Goal: Task Accomplishment & Management: Use online tool/utility

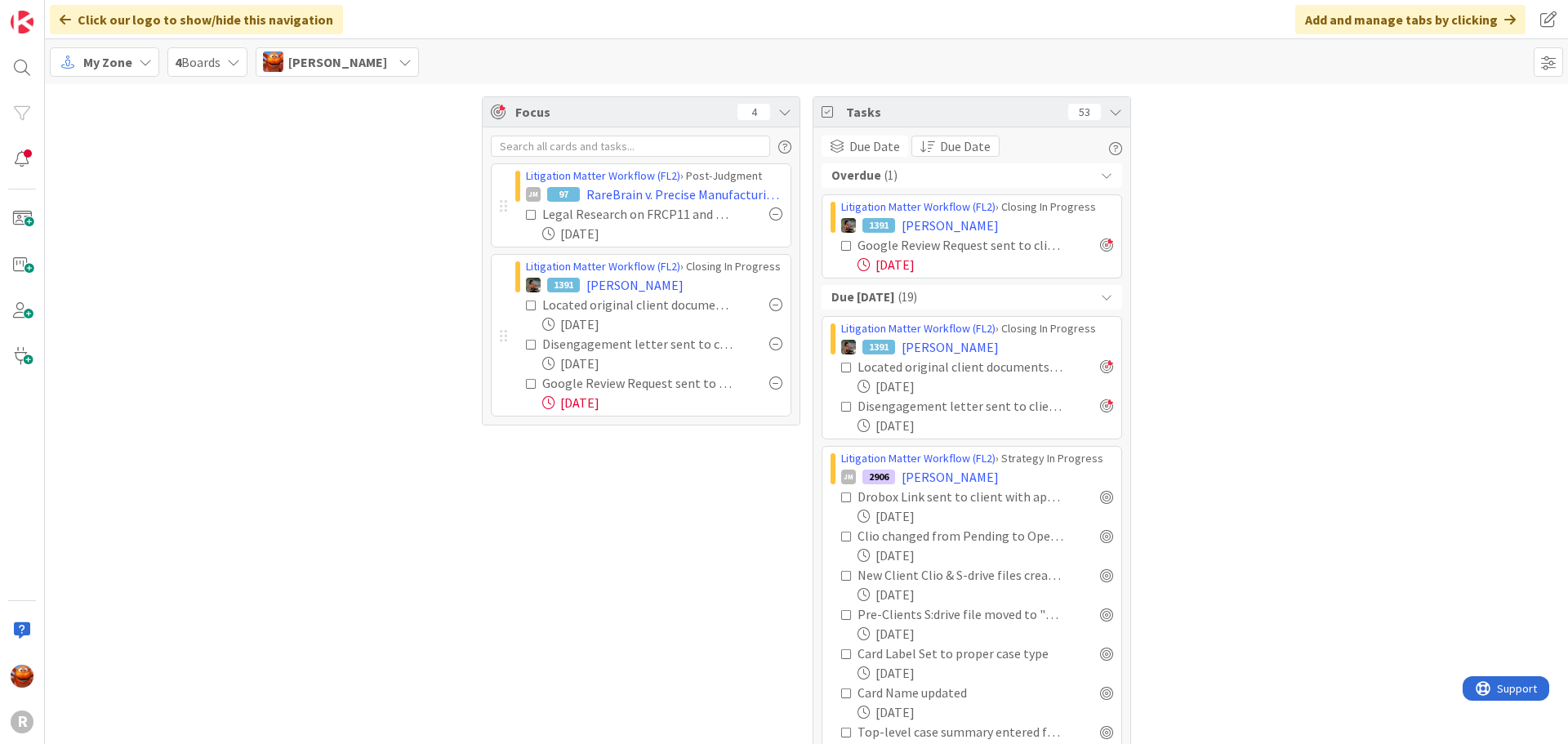
scroll to position [1765, 0]
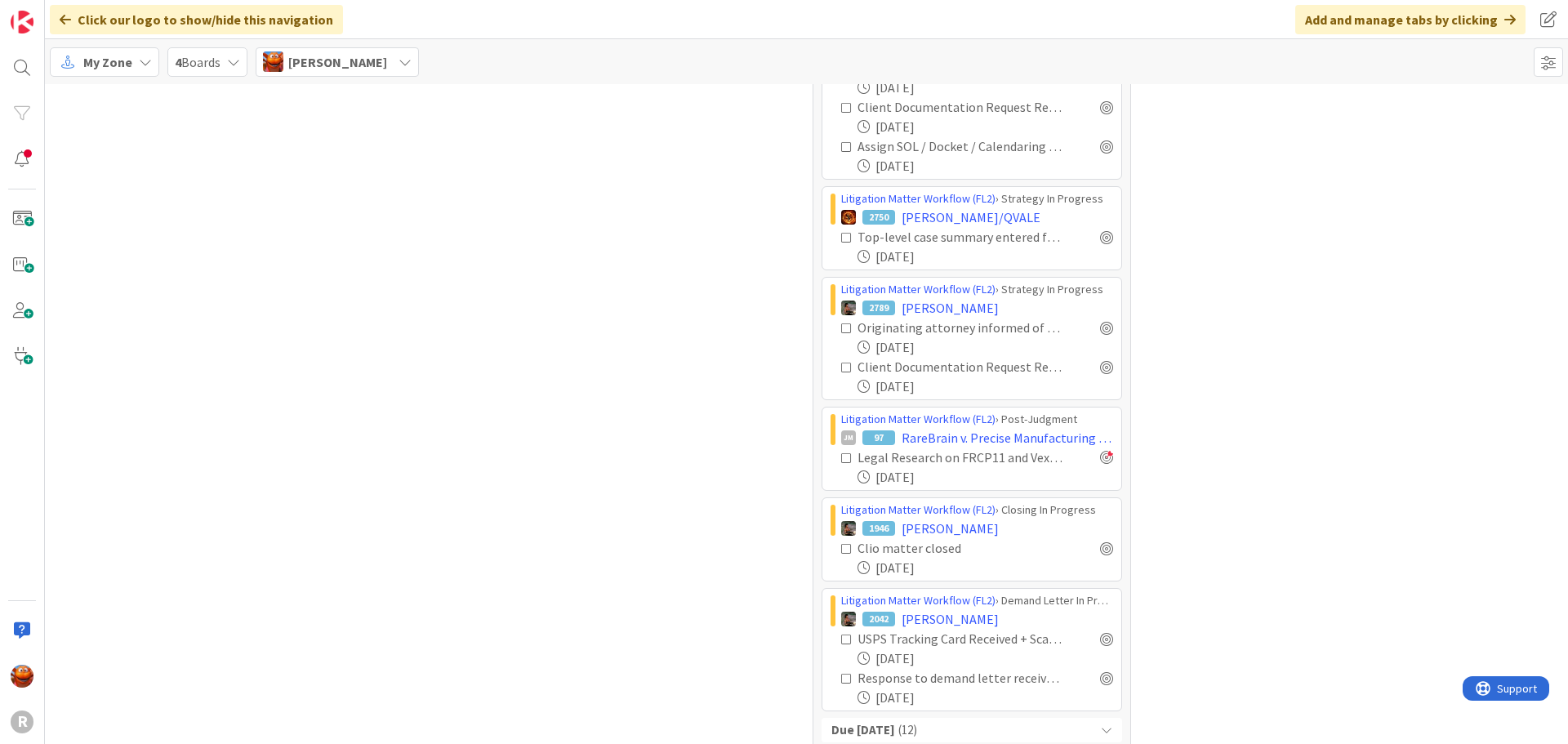
click at [127, 43] on div "My Zone 4 Boards [PERSON_NAME]" at bounding box center [806, 62] width 1523 height 45
click at [120, 58] on span "My Zone" at bounding box center [107, 62] width 49 height 19
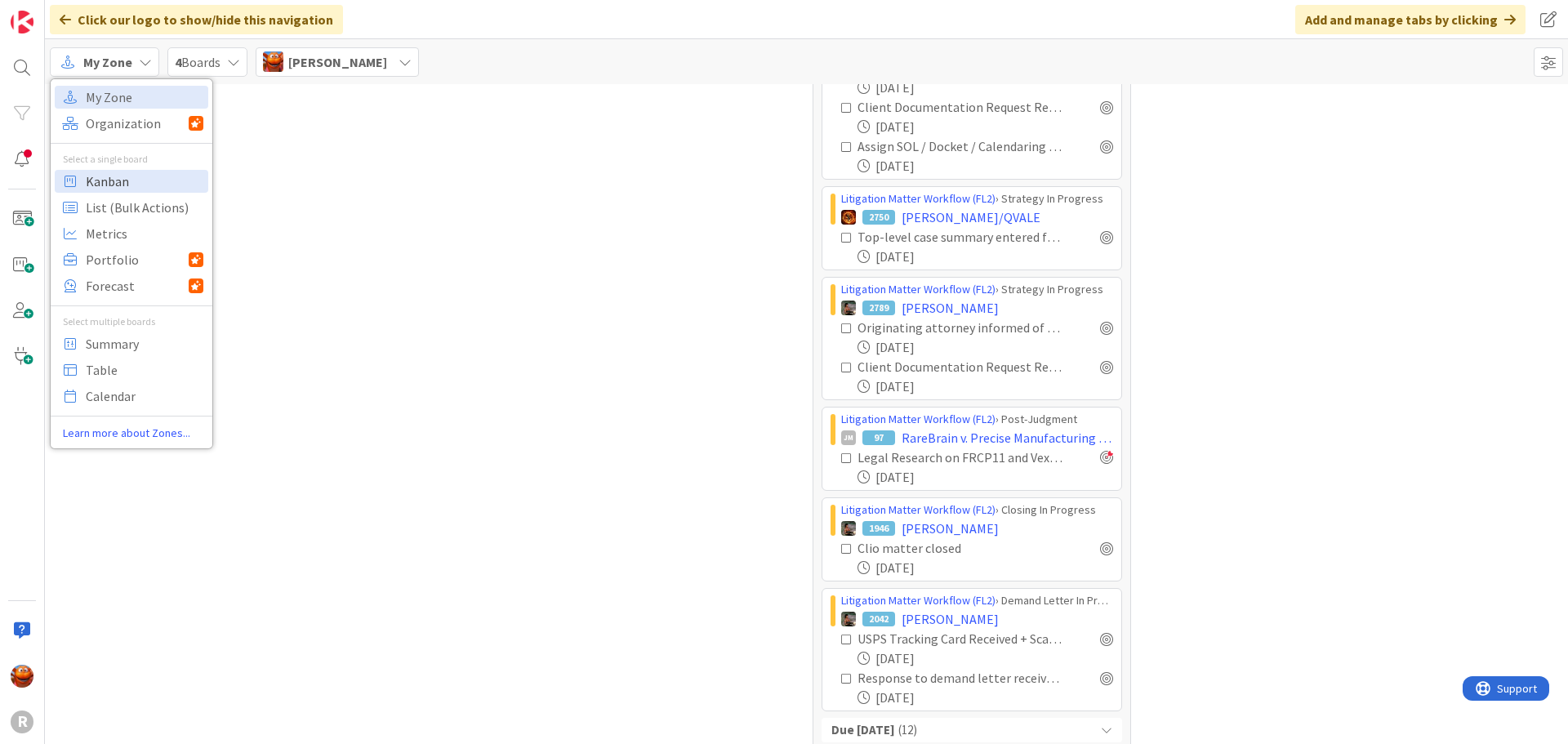
click at [132, 172] on span "Kanban" at bounding box center [144, 181] width 118 height 25
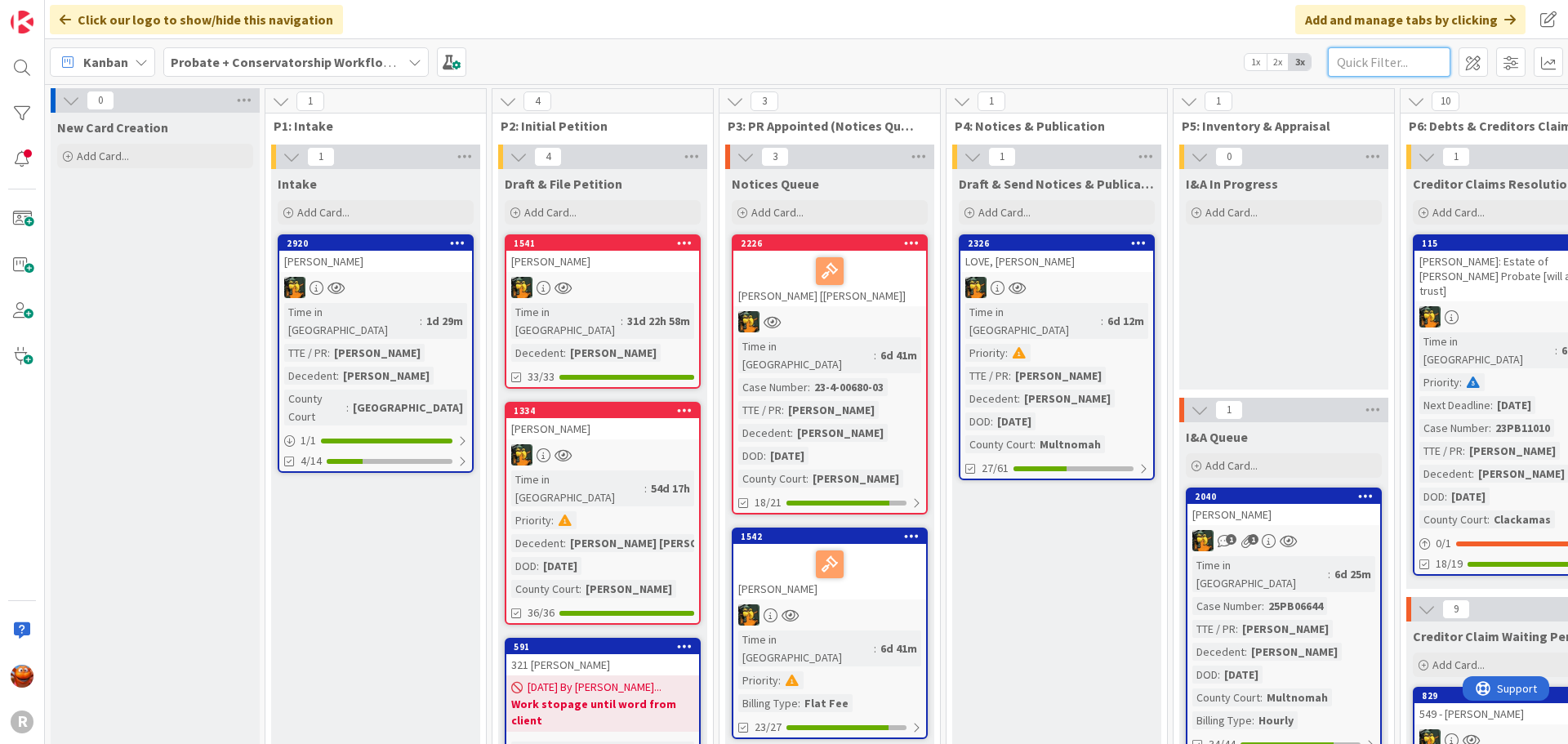
click at [1384, 59] on input "text" at bounding box center [1388, 62] width 122 height 29
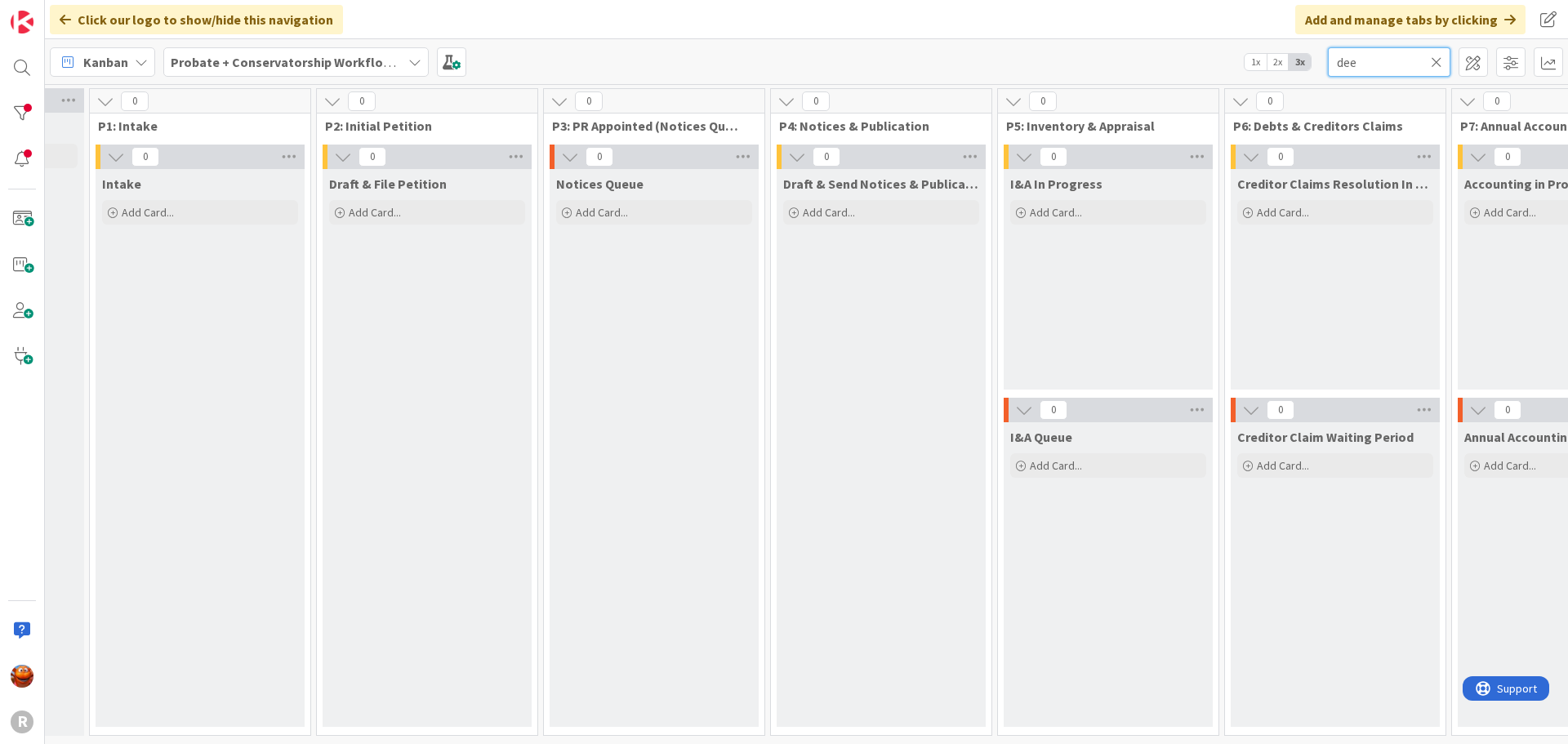
scroll to position [5, 175]
type input "dee"
click at [278, 56] on b "Probate + Conservatorship Workflow (FL2)" at bounding box center [297, 62] width 254 height 17
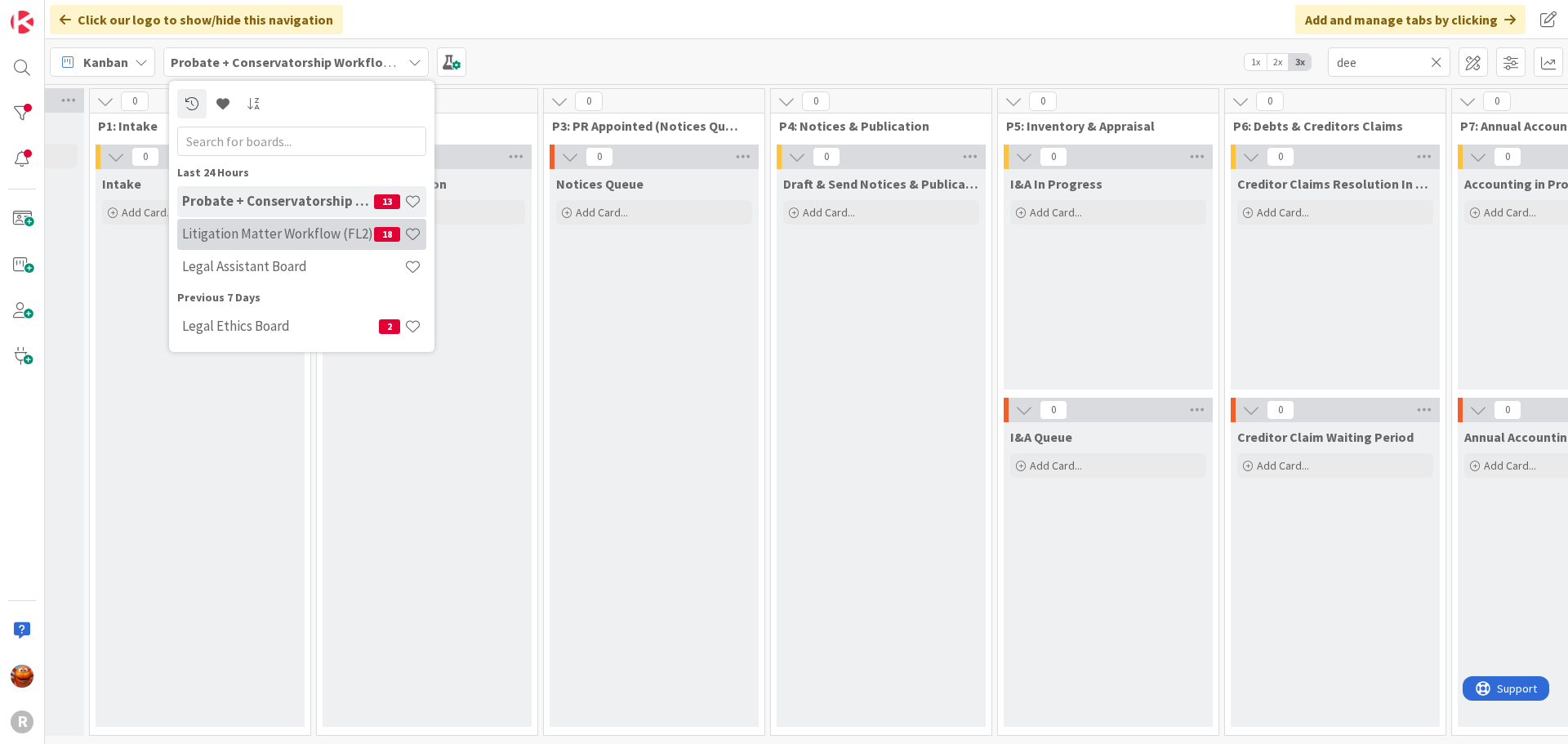
click at [238, 231] on h4 "Litigation Matter Workflow (FL2)" at bounding box center [277, 234] width 192 height 17
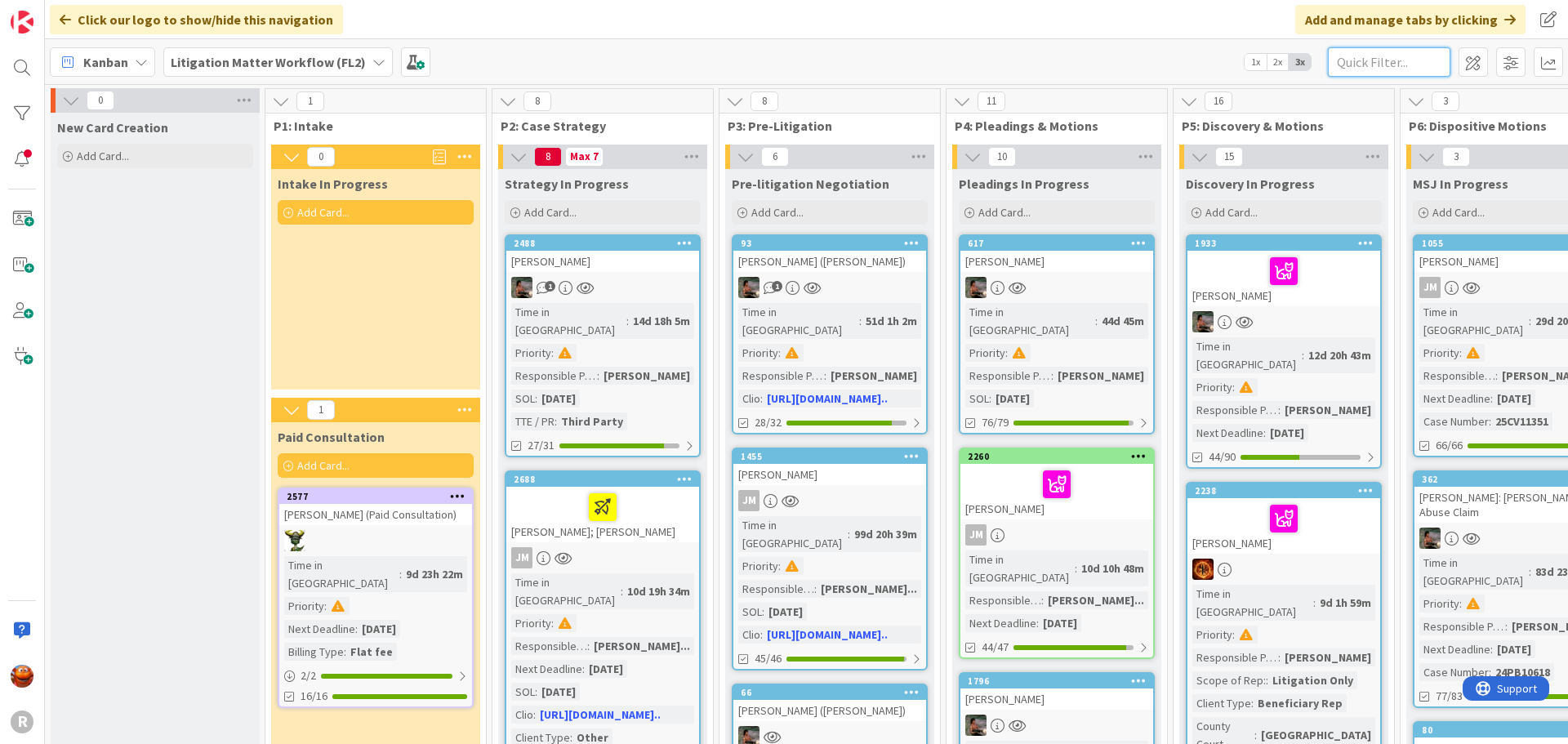
click at [1346, 69] on input "text" at bounding box center [1388, 62] width 122 height 29
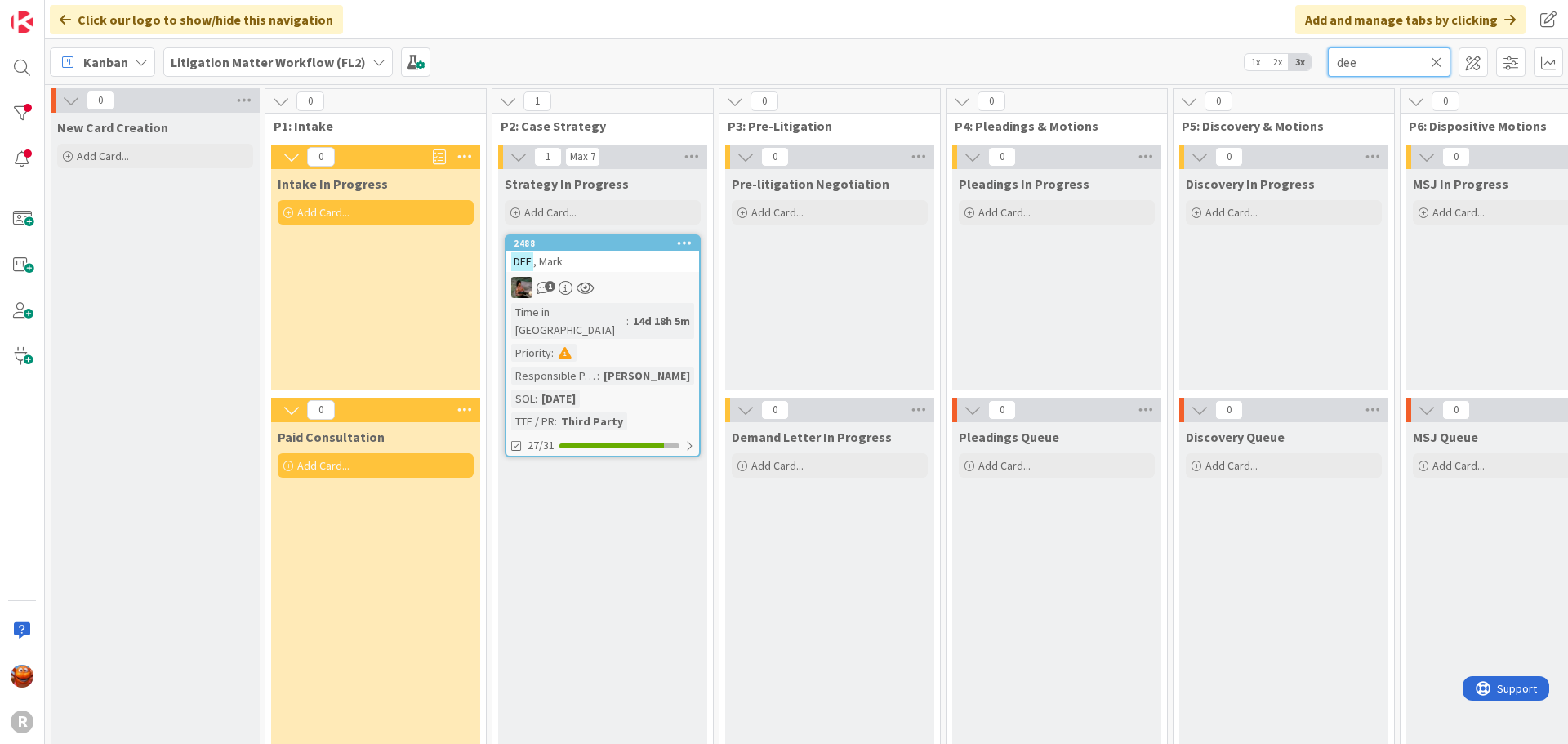
type input "dee"
click at [643, 276] on link "2488 [PERSON_NAME] 1 Time in Column : 14d 18h 5m Priority : Responsible Paraleg…" at bounding box center [602, 345] width 196 height 223
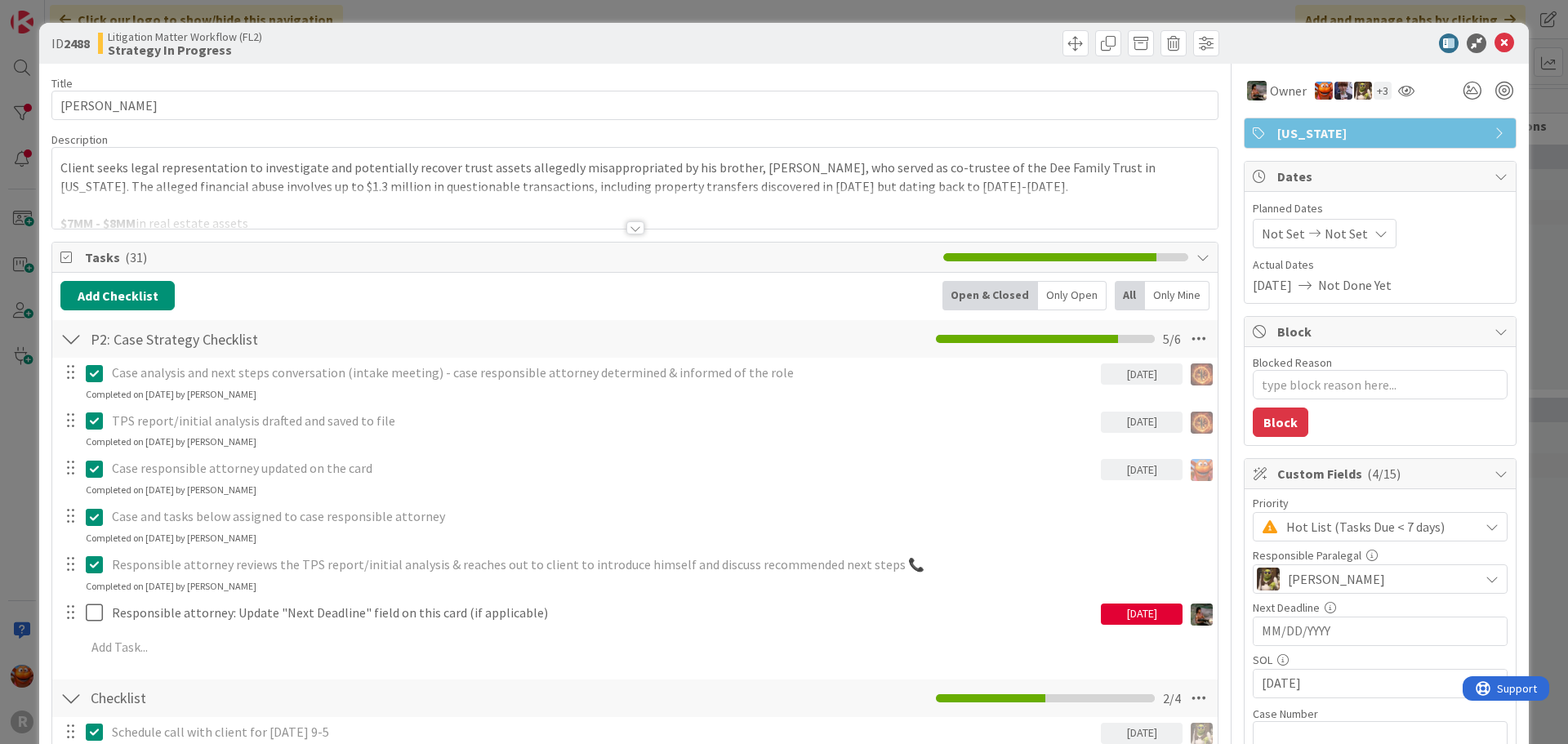
type textarea "x"
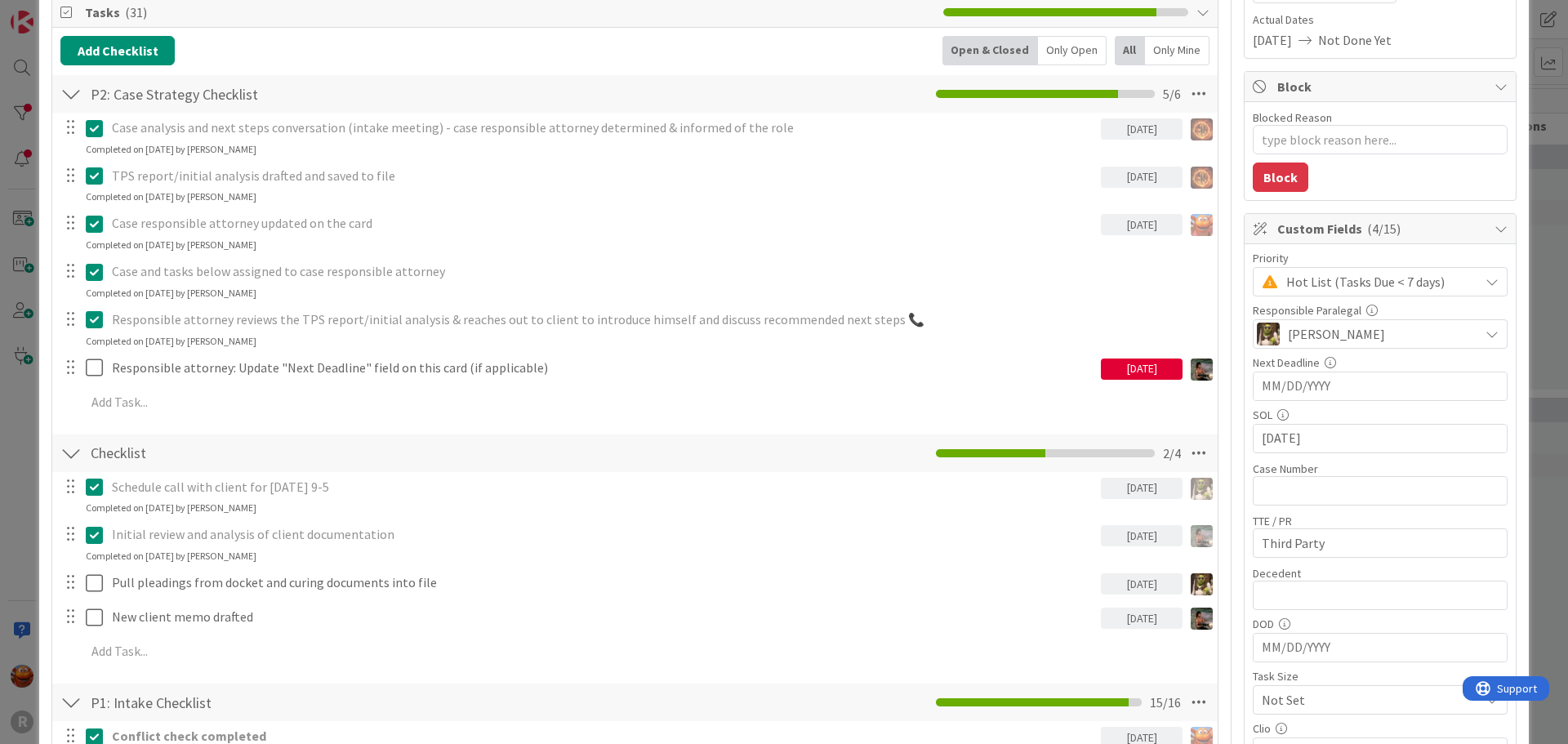
scroll to position [490, 0]
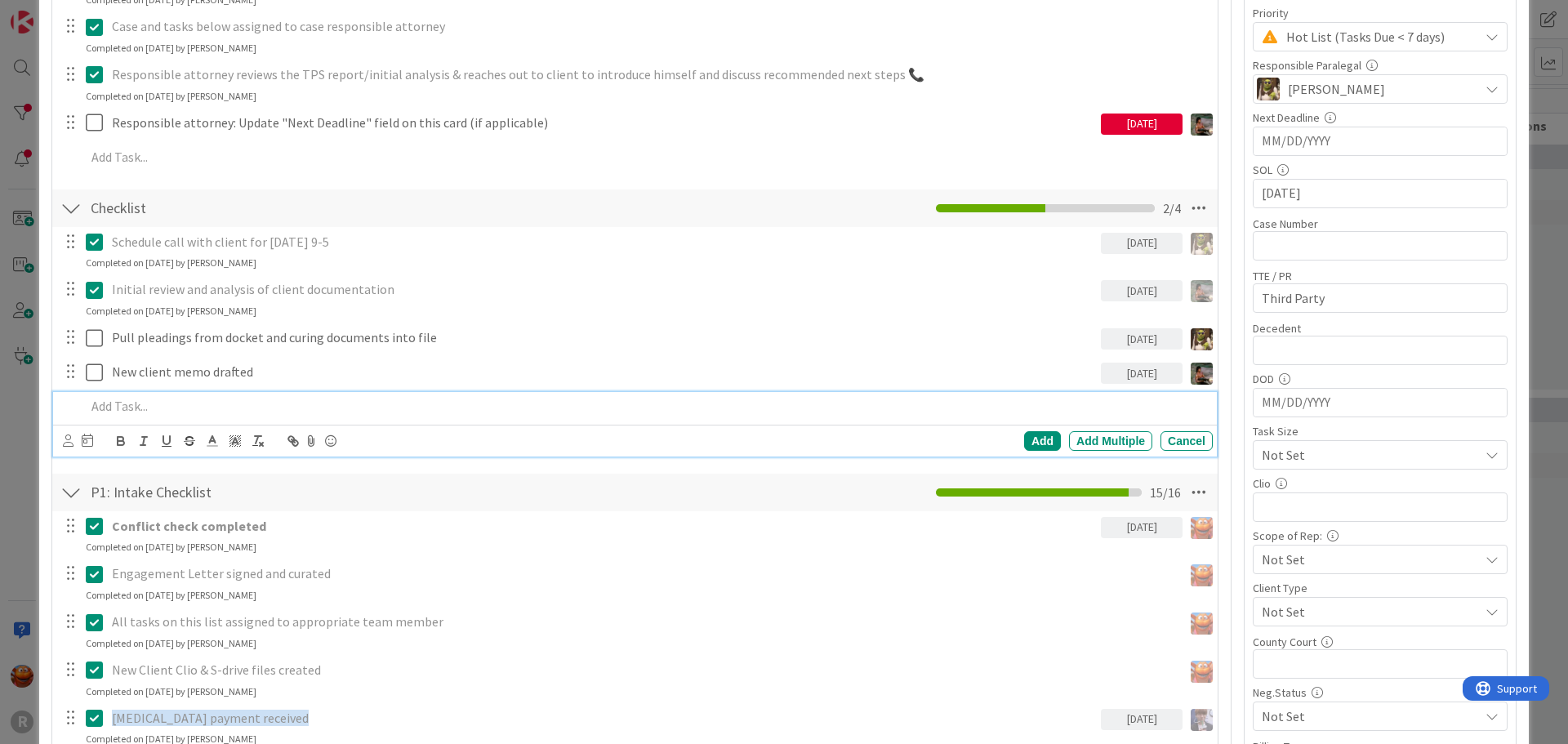
click at [175, 408] on p at bounding box center [645, 406] width 1120 height 18
click at [302, 411] on p "Pull pleadings for 24PR00060 ﻿" at bounding box center [645, 406] width 1120 height 18
click at [260, 411] on strong "24PR00060 and 24PR02352" at bounding box center [261, 406] width 151 height 17
click at [374, 411] on p "Pull pleadings for 24PR00060 and 24PR02352" at bounding box center [645, 406] width 1120 height 18
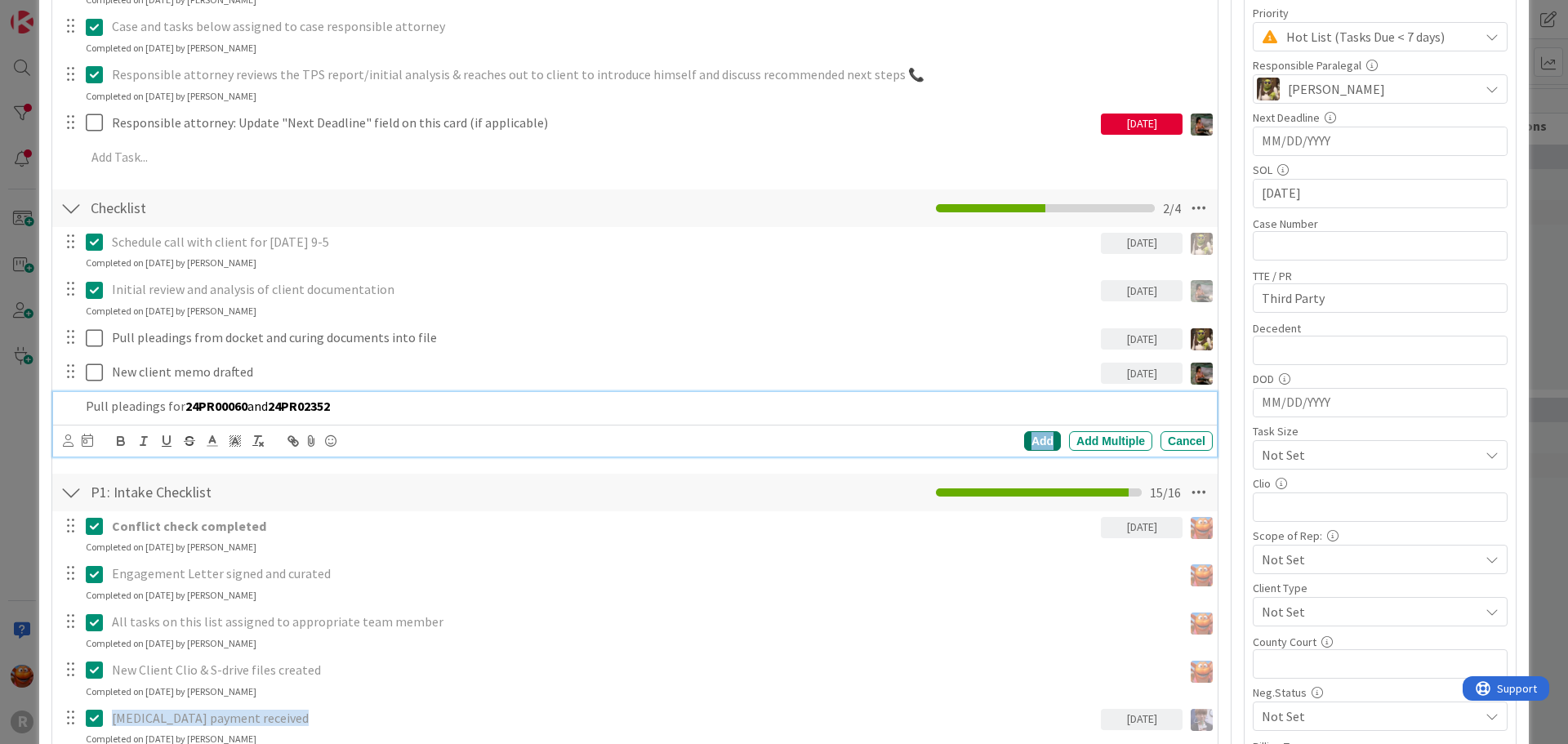
click at [1031, 443] on div "Add" at bounding box center [1042, 441] width 37 height 19
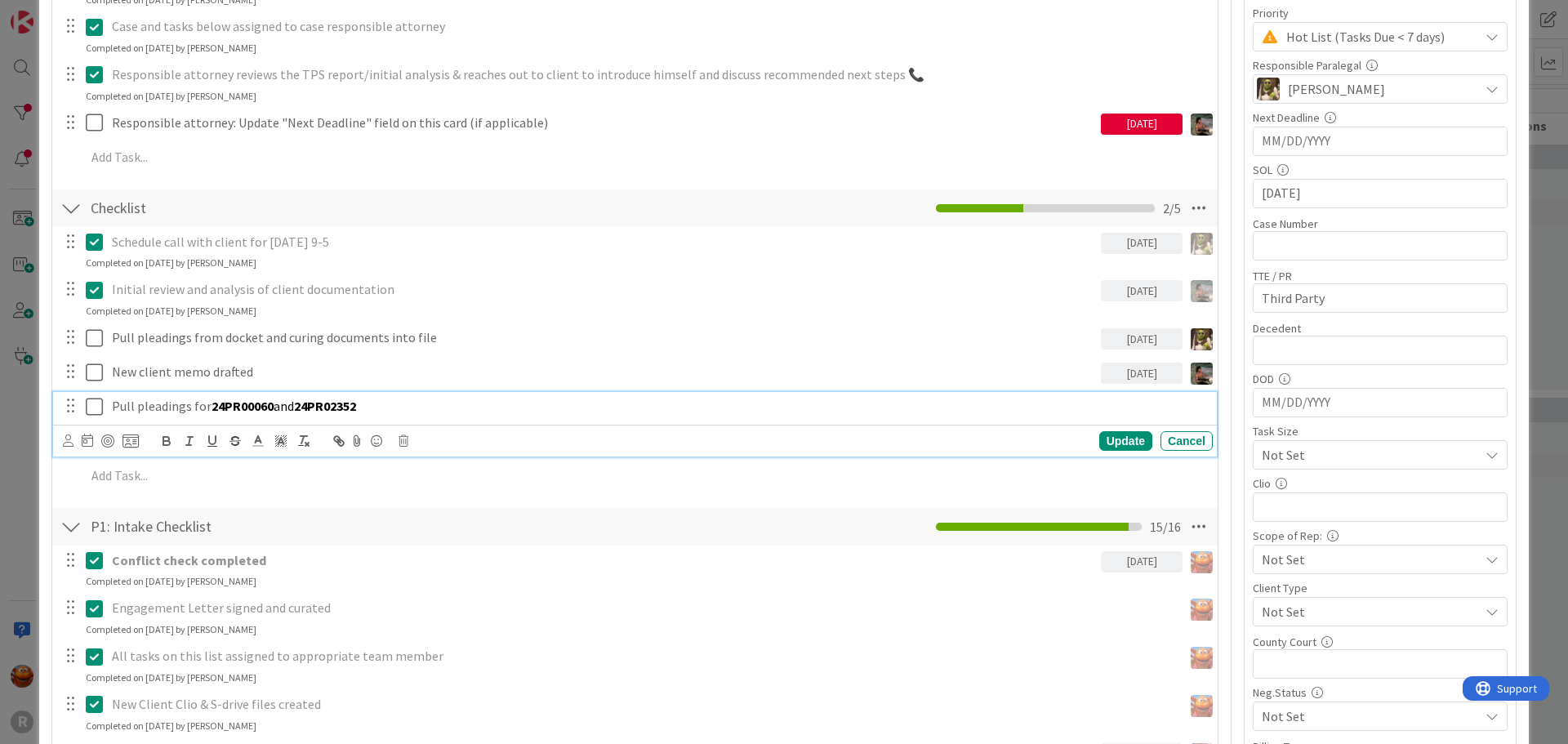
click at [245, 405] on strong "24PR00060" at bounding box center [242, 406] width 62 height 17
click at [69, 444] on icon at bounding box center [68, 440] width 11 height 12
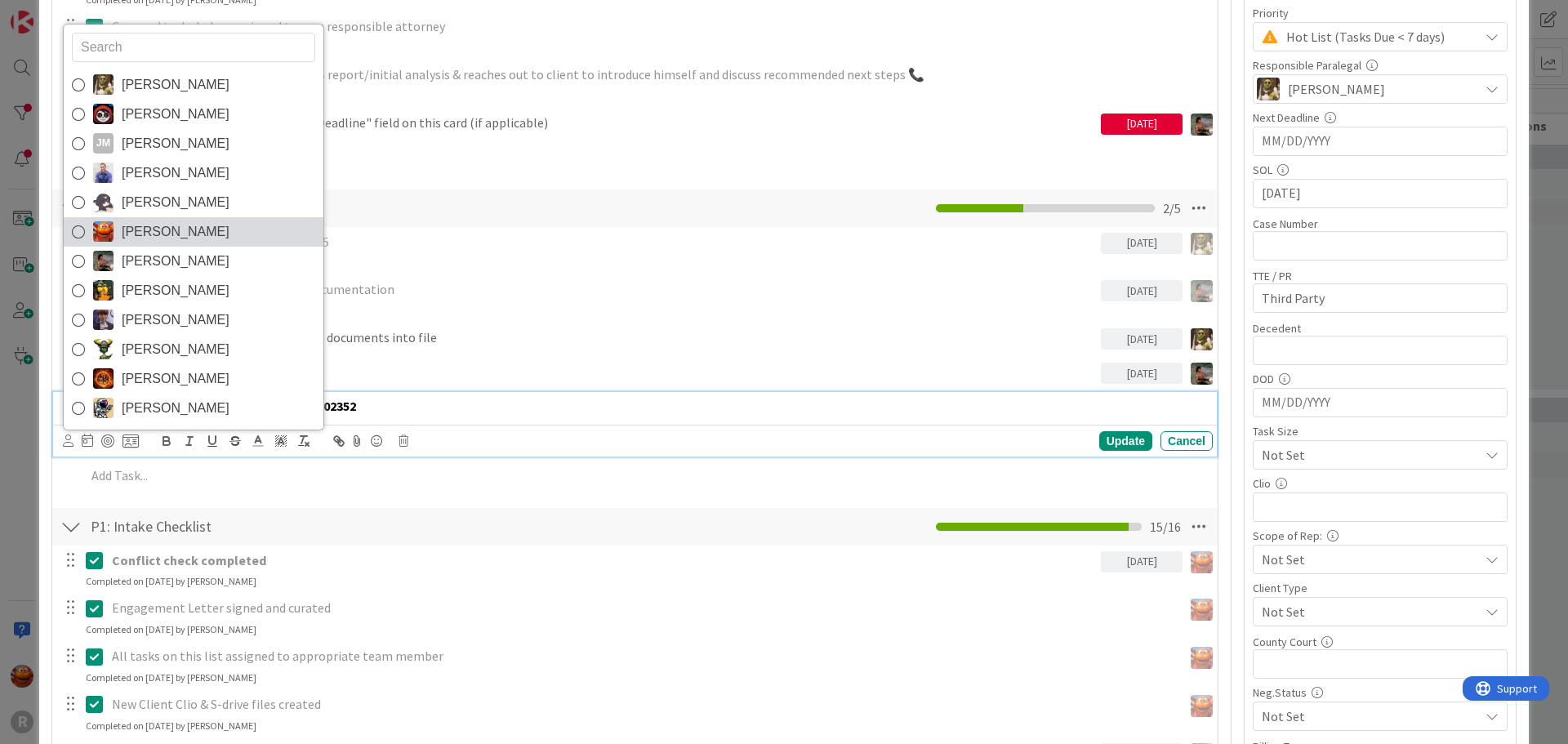
click at [181, 239] on span "[PERSON_NAME]" at bounding box center [175, 231] width 107 height 25
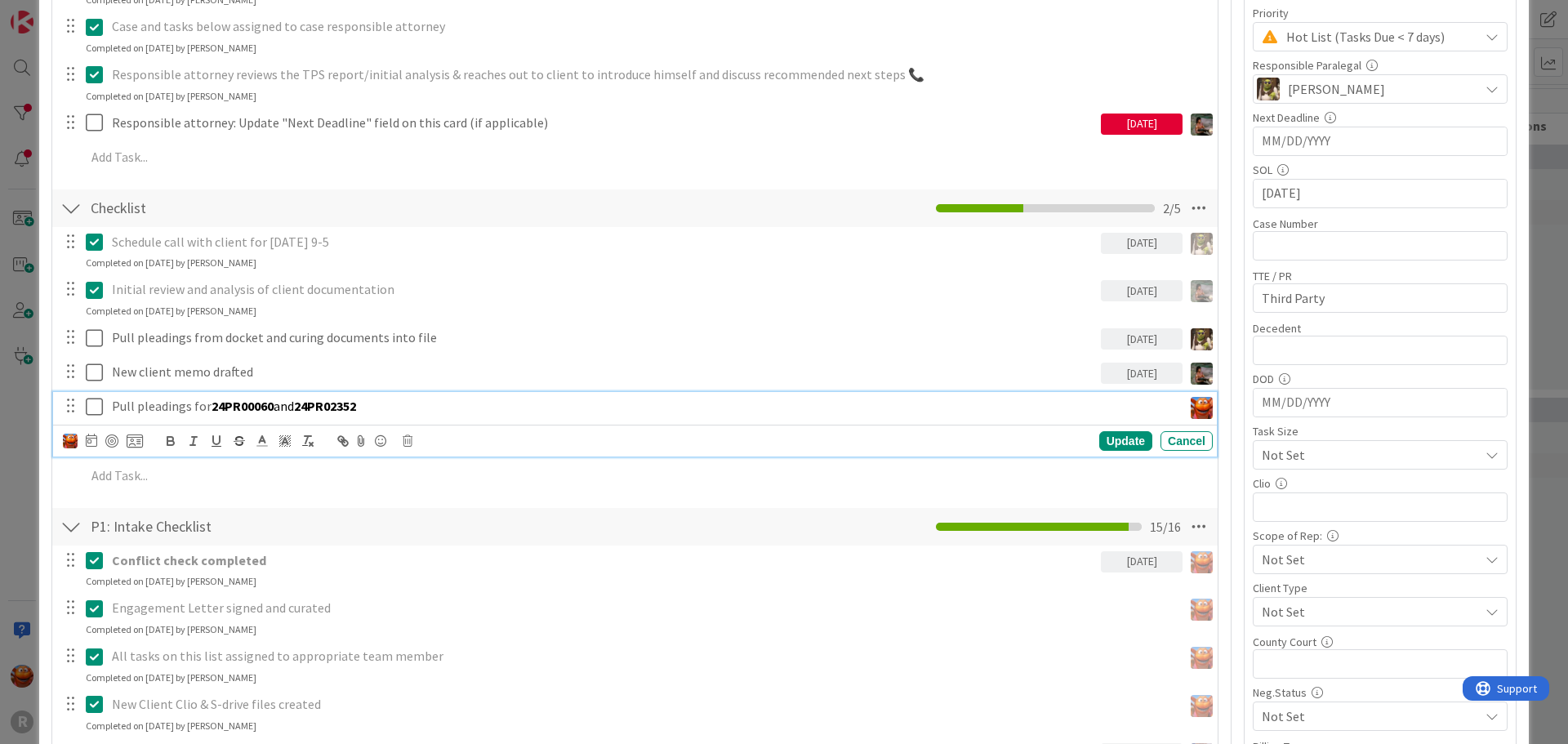
type textarea "x"
click at [96, 435] on icon at bounding box center [91, 440] width 11 height 13
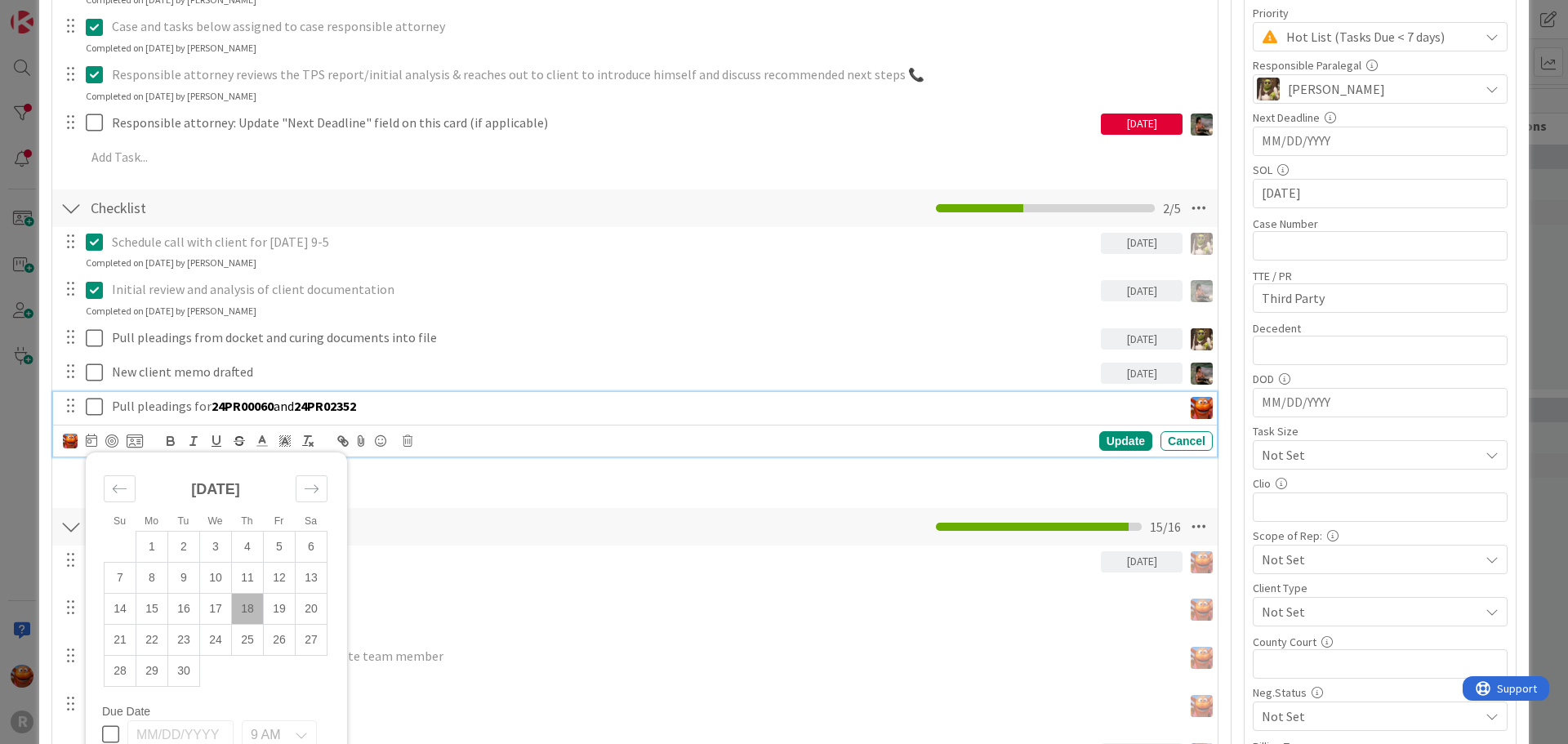
click at [248, 615] on td "18" at bounding box center [248, 609] width 32 height 31
type input "[DATE]"
click at [115, 444] on div at bounding box center [112, 441] width 13 height 13
type textarea "x"
click at [1122, 445] on div "Update" at bounding box center [1126, 441] width 53 height 19
